Goal: Information Seeking & Learning: Learn about a topic

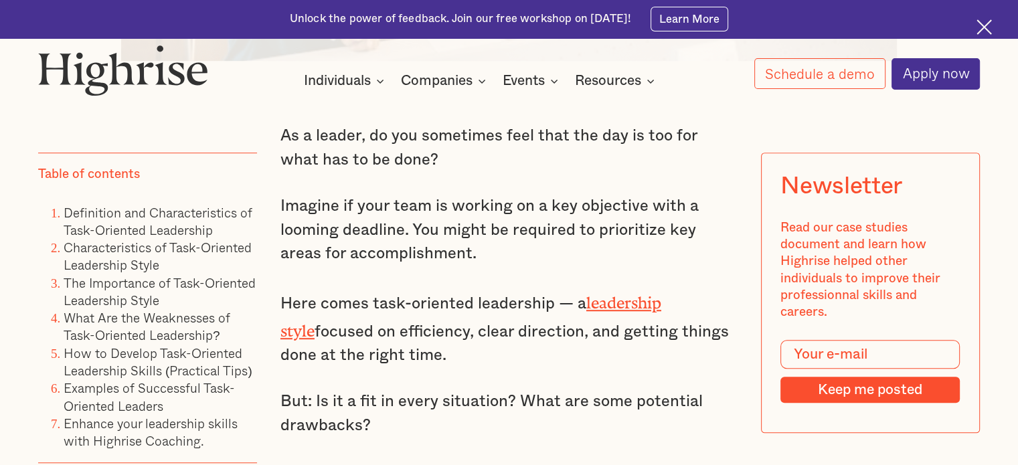
scroll to position [890, 0]
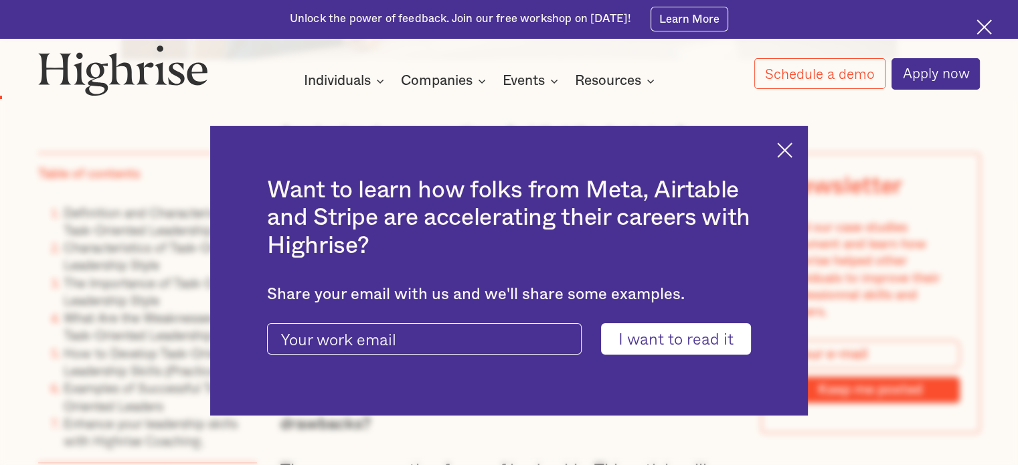
click at [791, 155] on img at bounding box center [784, 150] width 15 height 15
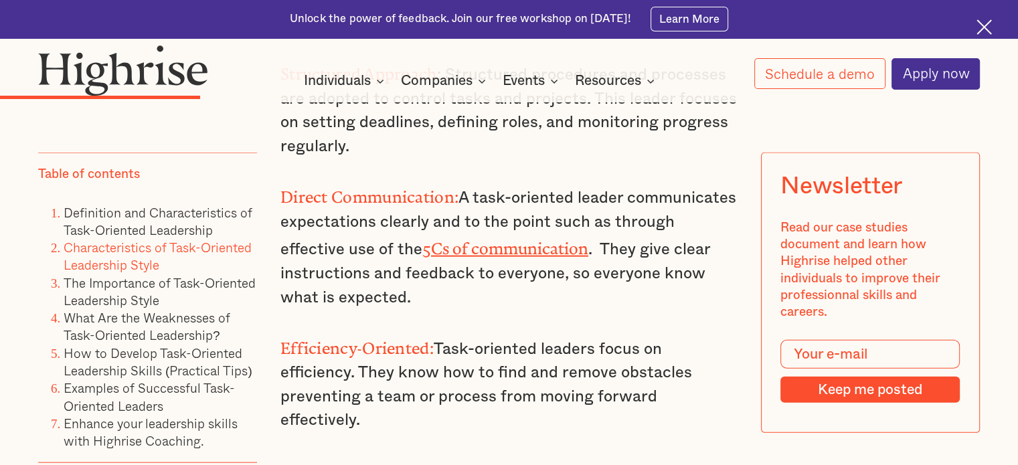
scroll to position [3020, 0]
drag, startPoint x: 736, startPoint y: 350, endPoint x: 473, endPoint y: 161, distance: 323.3
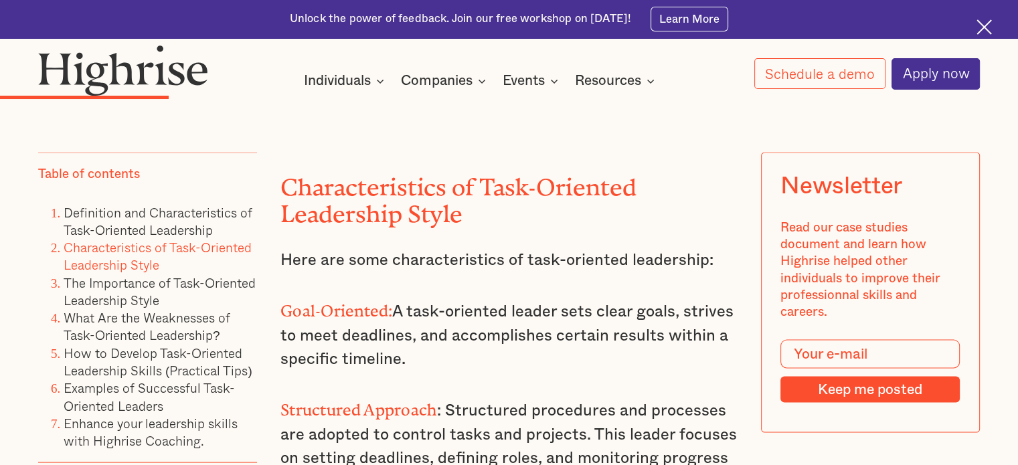
scroll to position [2683, 0]
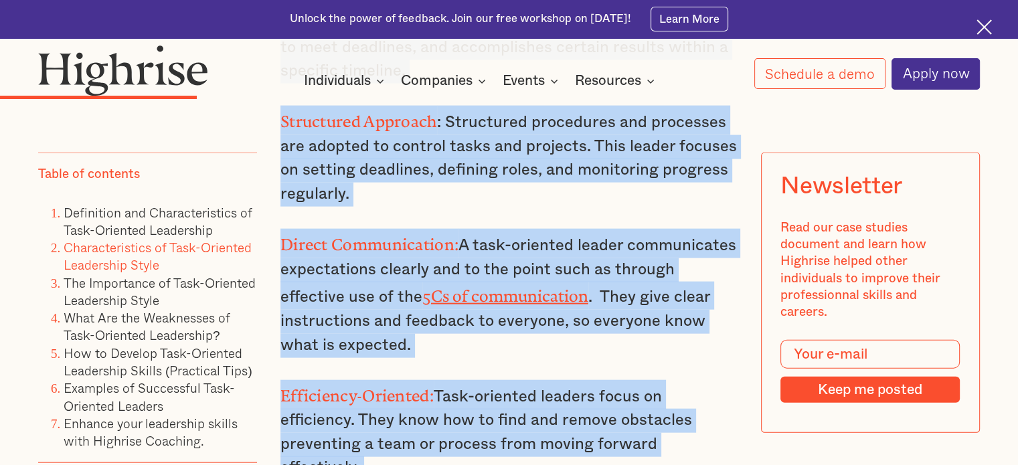
scroll to position [2989, 0]
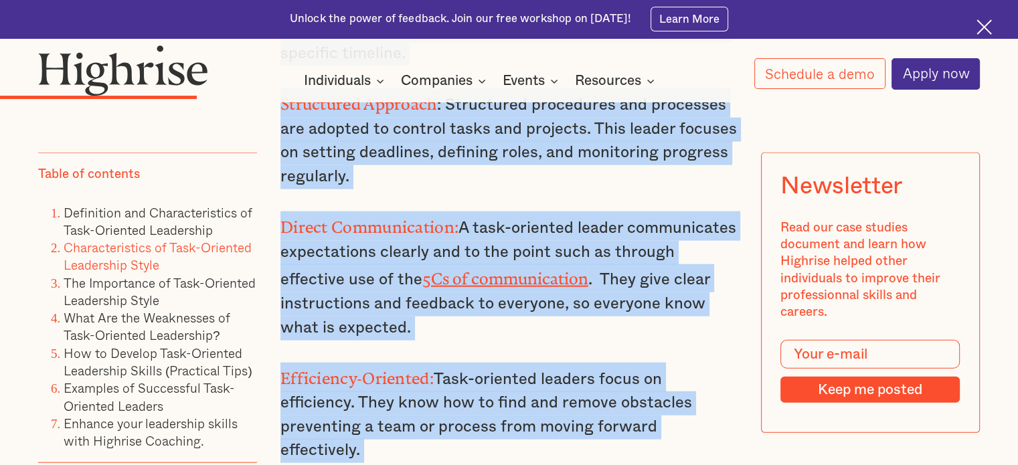
drag, startPoint x: 283, startPoint y: 143, endPoint x: 740, endPoint y: 384, distance: 517.2
copy div "Characteristics of Task-Oriented Leadership Style Here are some characteristics…"
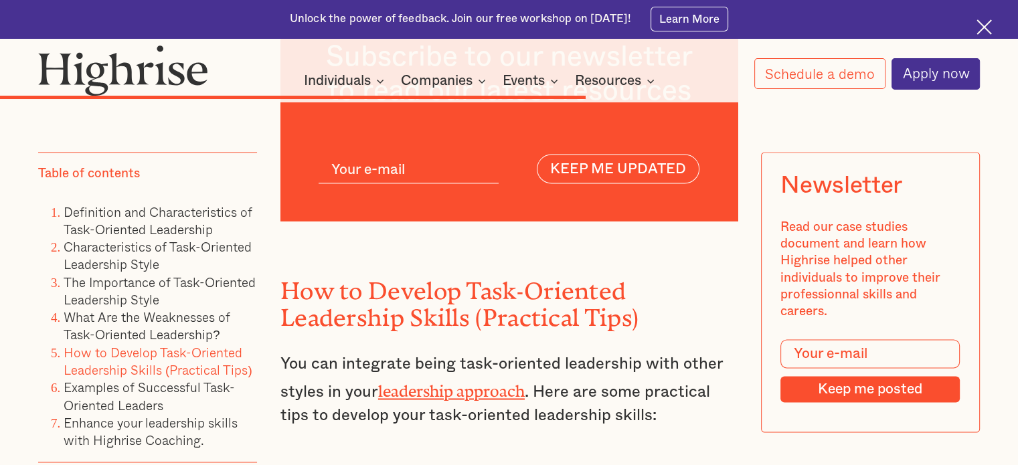
scroll to position [7134, 0]
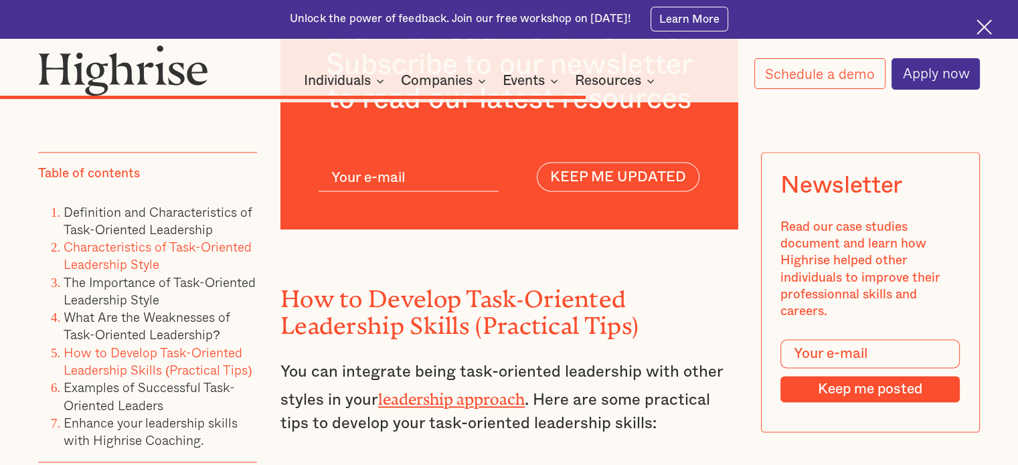
click at [151, 266] on link "Characteristics of Task-Oriented Leadership Style" at bounding box center [158, 256] width 188 height 37
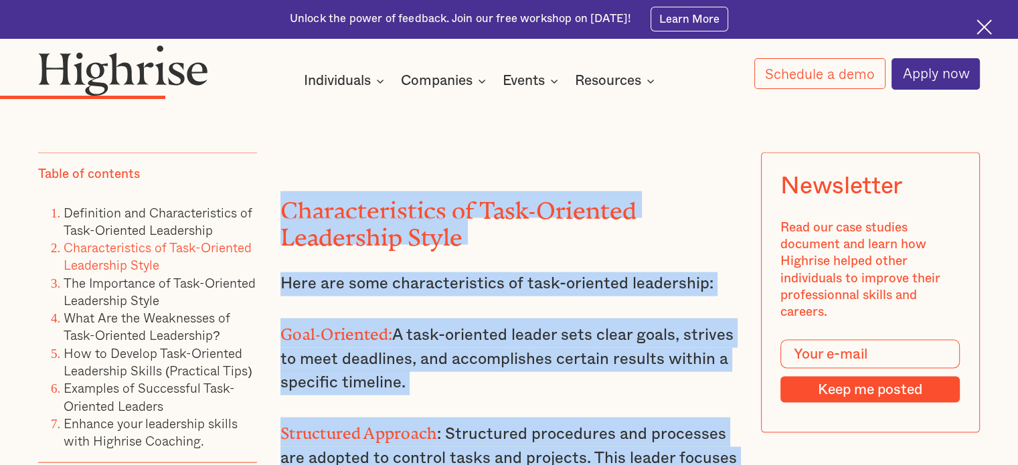
scroll to position [2661, 0]
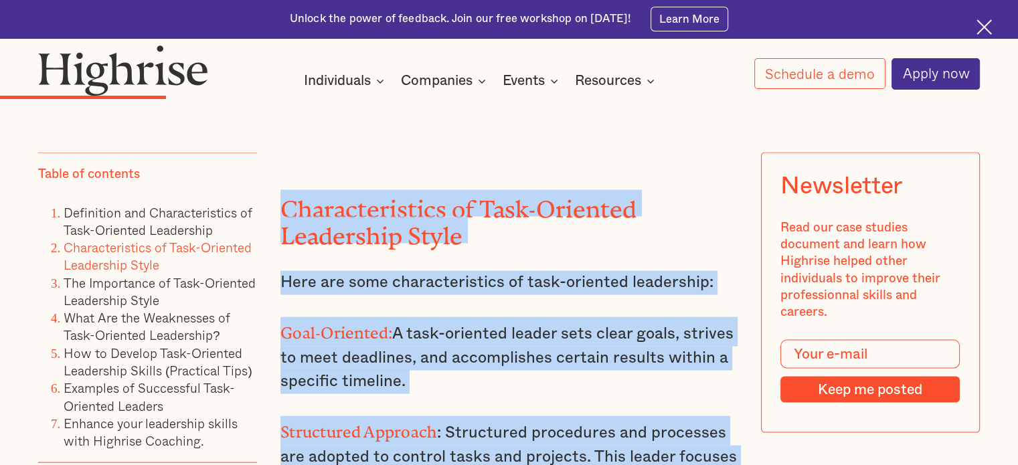
click at [579, 198] on h2 "Characteristics of Task-Oriented Leadership Style" at bounding box center [509, 217] width 457 height 54
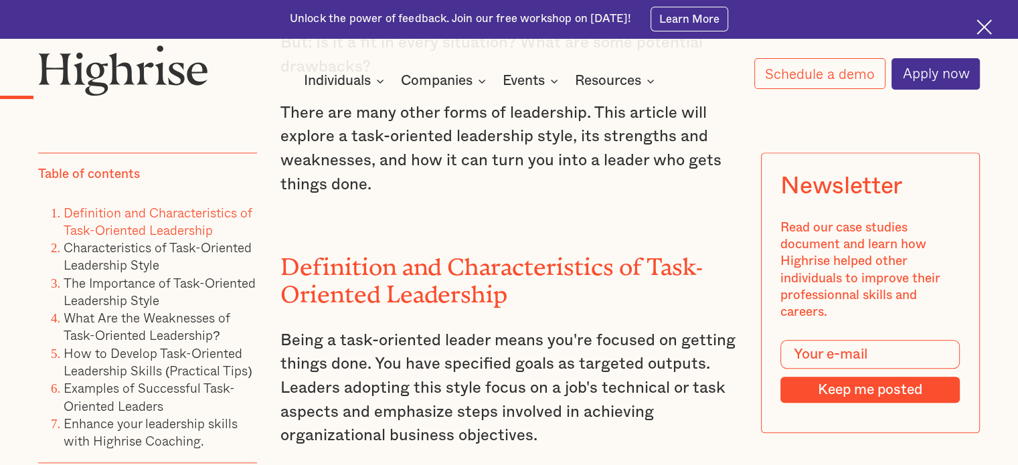
scroll to position [1264, 0]
